Goal: Information Seeking & Learning: Learn about a topic

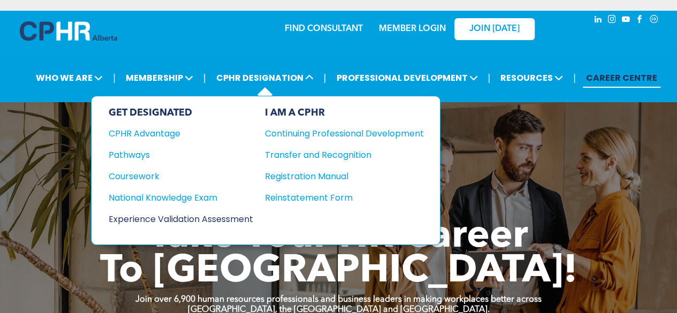
click at [185, 216] on div "Experience Validation Assessment" at bounding box center [174, 218] width 130 height 13
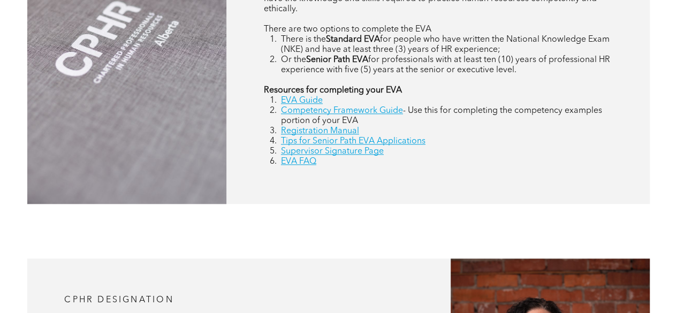
scroll to position [561, 0]
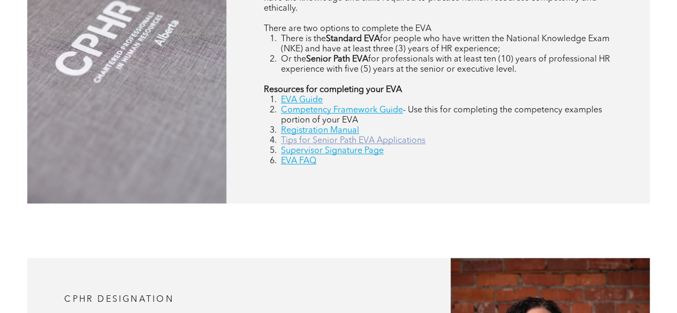
click at [322, 145] on link "Tips for Senior Path EVA Applications" at bounding box center [353, 140] width 144 height 9
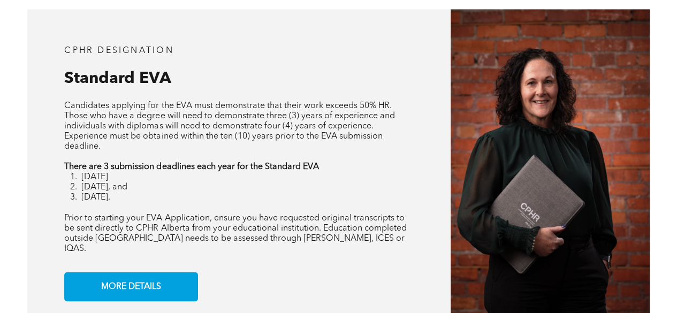
scroll to position [829, 0]
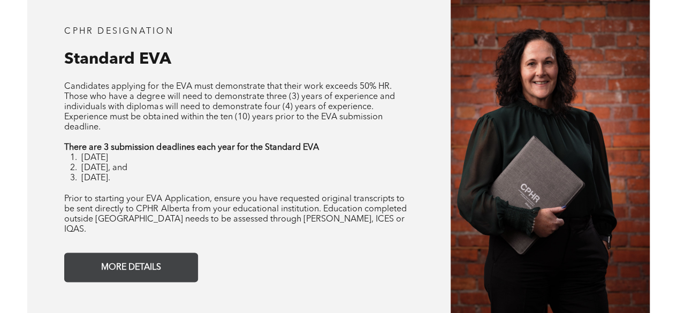
click at [181, 264] on link "MORE DETAILS" at bounding box center [131, 267] width 134 height 29
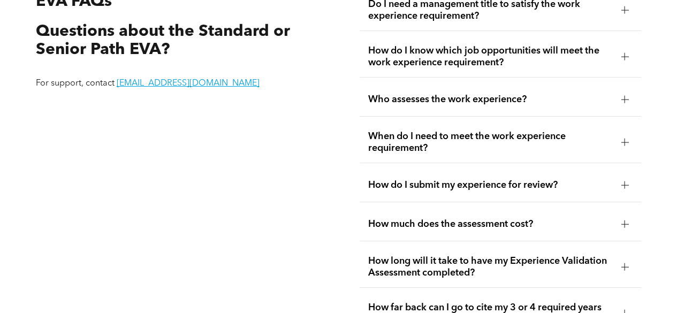
scroll to position [1824, 0]
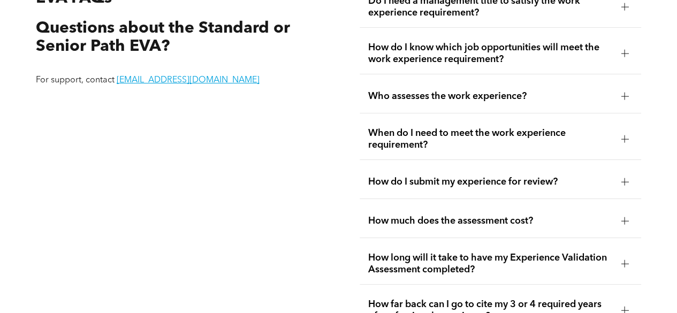
click at [577, 141] on span "When do I need to meet the work experience requirement?" at bounding box center [490, 139] width 245 height 24
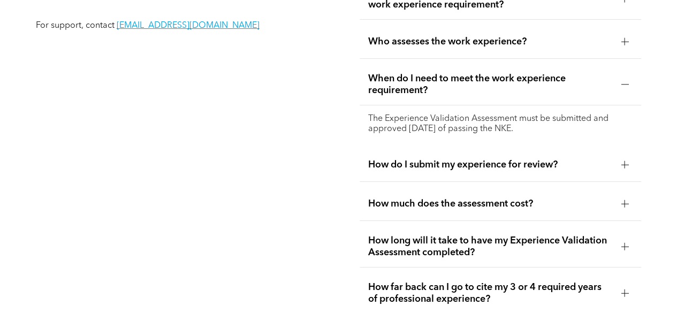
scroll to position [1879, 0]
click at [418, 173] on div "How do I submit my experience for review?" at bounding box center [501, 165] width 282 height 34
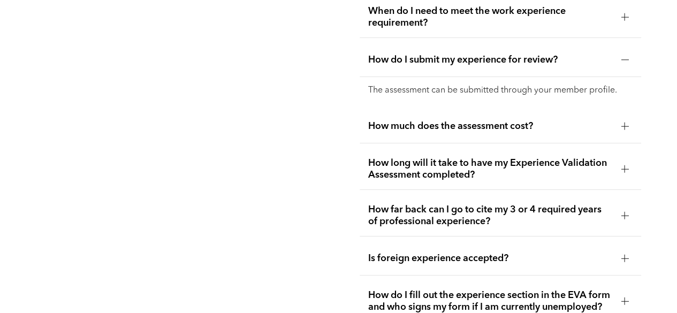
scroll to position [1947, 0]
click at [419, 124] on span "How much does the assessment cost?" at bounding box center [490, 126] width 245 height 12
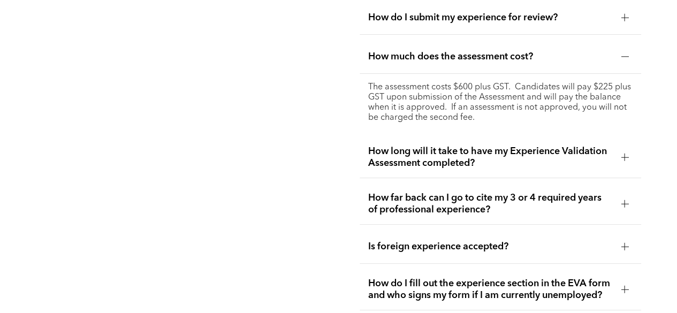
scroll to position [2013, 0]
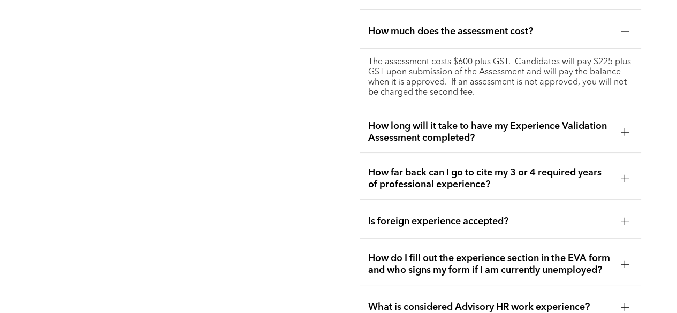
click at [392, 128] on span "How long will it take to have my Experience Validation Assessment completed?" at bounding box center [490, 132] width 245 height 24
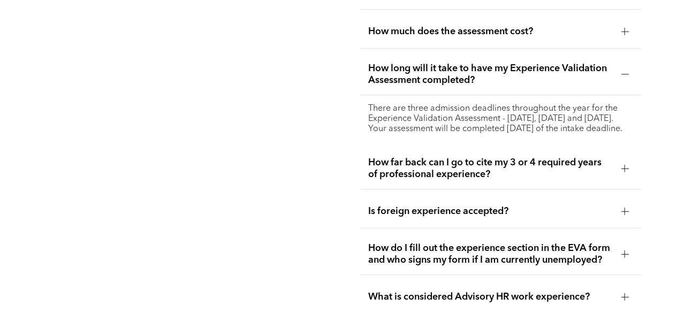
click at [388, 165] on span "How far back can I go to cite my 3 or 4 required years of professional experien…" at bounding box center [490, 169] width 245 height 24
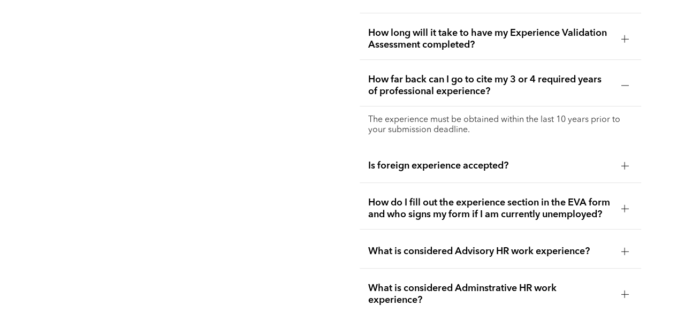
scroll to position [2051, 0]
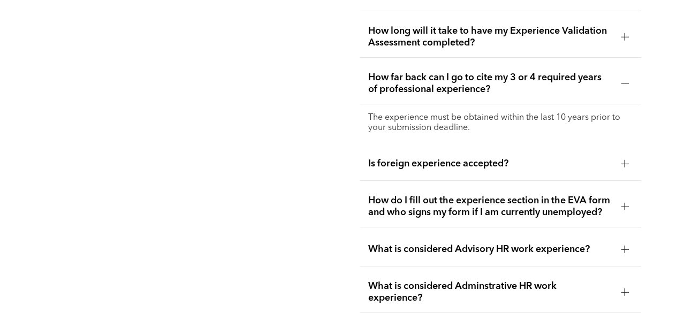
click at [410, 212] on span "How do I fill out the experience section in the EVA form and who signs my form …" at bounding box center [490, 207] width 245 height 24
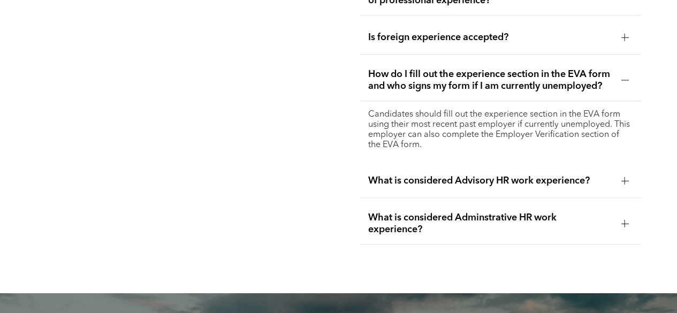
scroll to position [2140, 0]
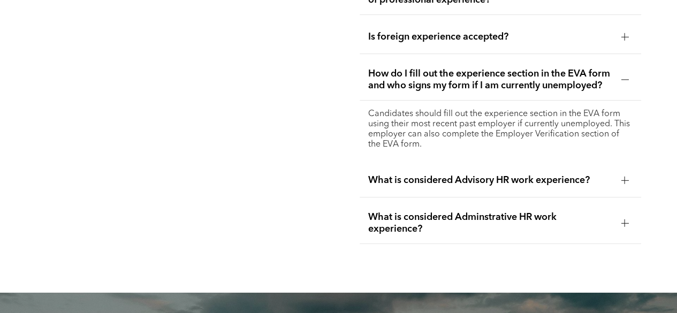
click at [423, 182] on div "What is considered Advisory HR work experience?" at bounding box center [501, 181] width 282 height 34
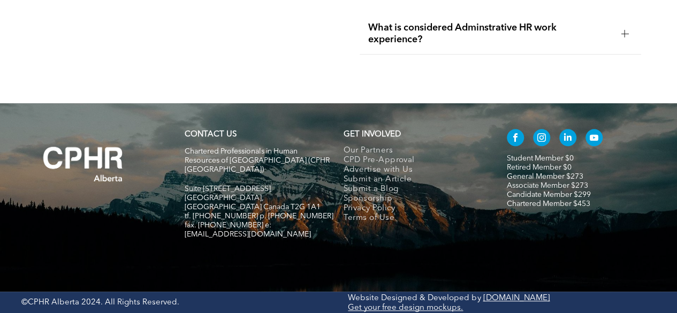
scroll to position [2362, 0]
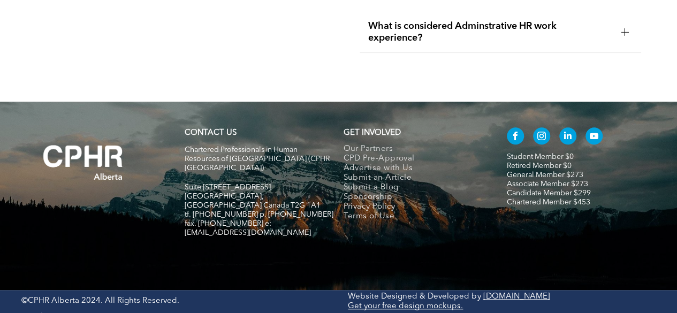
click at [537, 206] on link "Chartered Member $453" at bounding box center [548, 202] width 83 height 7
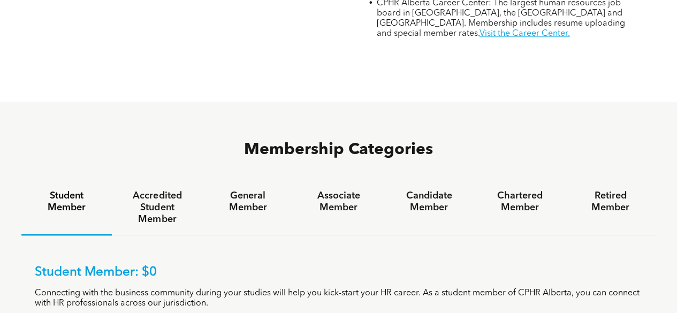
scroll to position [562, 0]
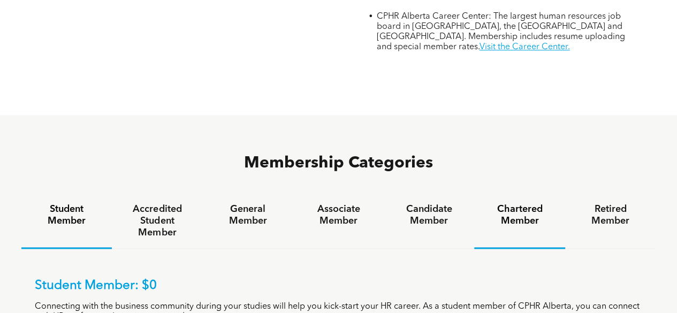
click at [512, 203] on h4 "Chartered Member" at bounding box center [519, 215] width 71 height 24
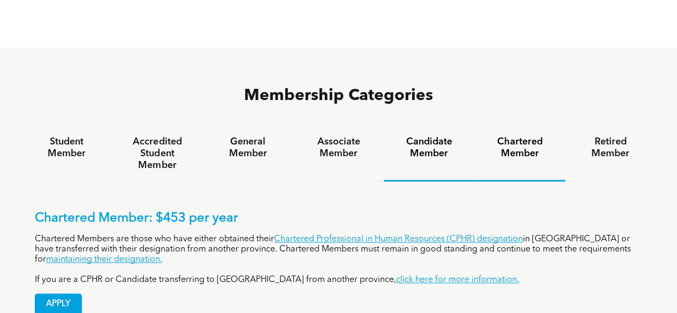
scroll to position [630, 0]
click at [422, 135] on h4 "Candidate Member" at bounding box center [428, 147] width 71 height 24
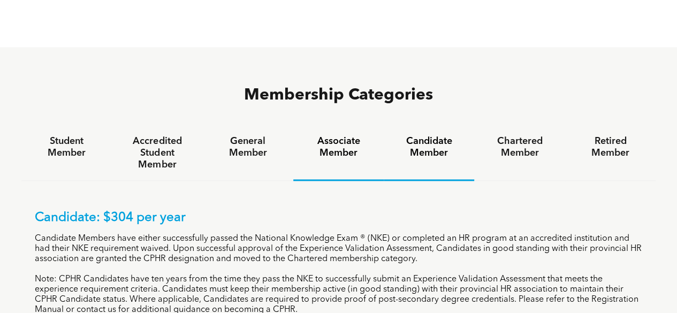
click at [337, 135] on h4 "Associate Member" at bounding box center [338, 147] width 71 height 24
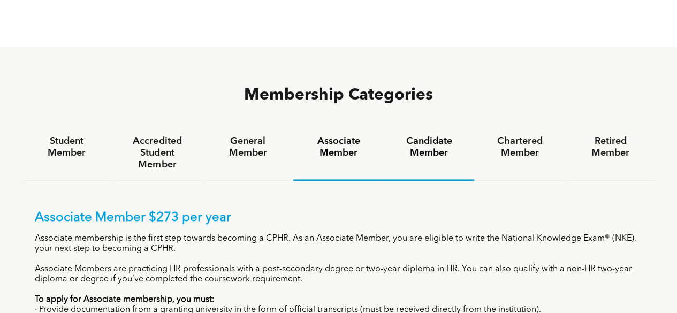
click at [422, 135] on h4 "Candidate Member" at bounding box center [428, 147] width 71 height 24
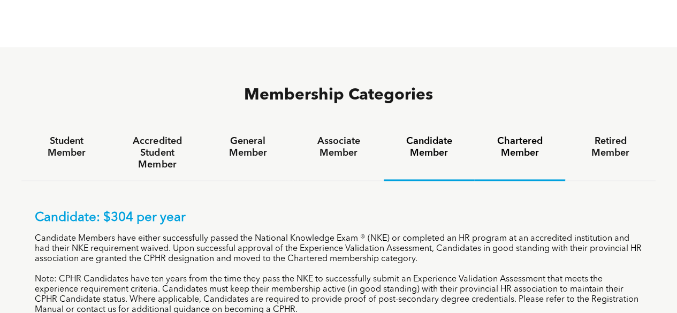
click at [519, 135] on h4 "Chartered Member" at bounding box center [519, 147] width 71 height 24
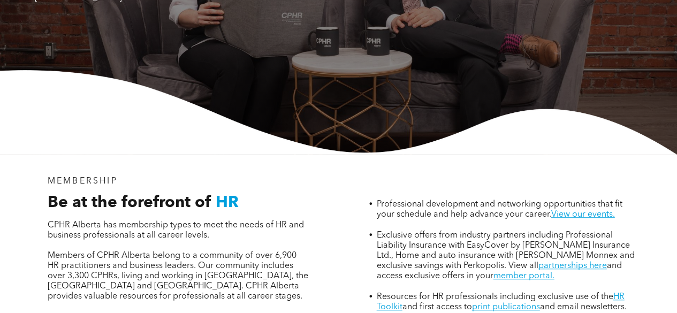
scroll to position [221, 0]
